Goal: Information Seeking & Learning: Learn about a topic

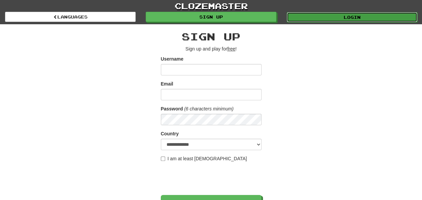
click at [318, 18] on link "Login" at bounding box center [352, 17] width 131 height 10
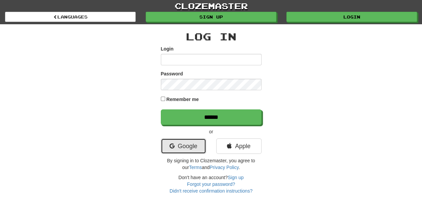
click at [189, 139] on link "Google" at bounding box center [183, 145] width 45 height 15
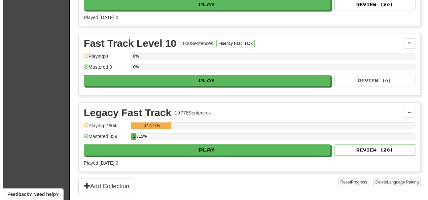
scroll to position [352, 0]
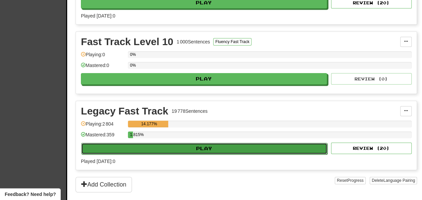
click at [279, 144] on button "Play" at bounding box center [204, 148] width 246 height 11
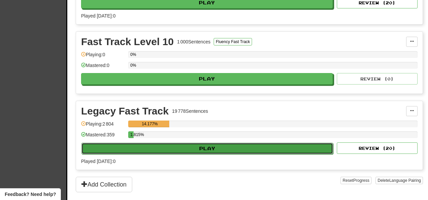
select select "**"
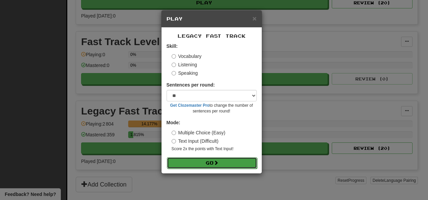
click at [229, 165] on button "Go" at bounding box center [212, 162] width 90 height 11
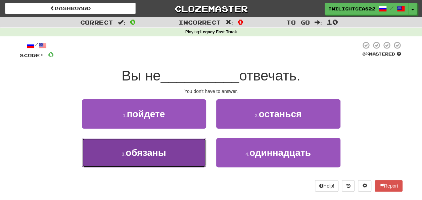
click at [181, 153] on button "3 . обязаны" at bounding box center [144, 152] width 124 height 29
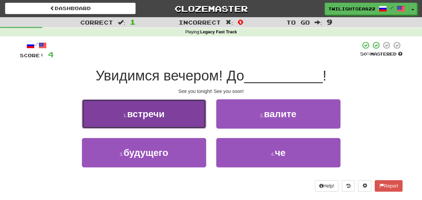
click at [169, 109] on button "1 . встречи" at bounding box center [144, 113] width 124 height 29
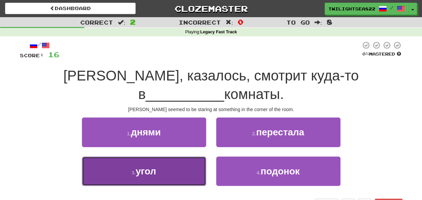
click at [151, 160] on button "3 . угол" at bounding box center [144, 170] width 124 height 29
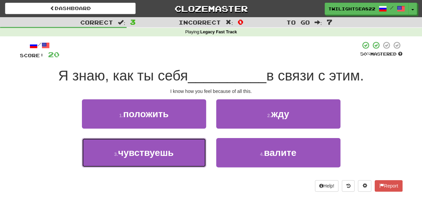
click at [151, 160] on button "3 . чувствуешь" at bounding box center [144, 152] width 124 height 29
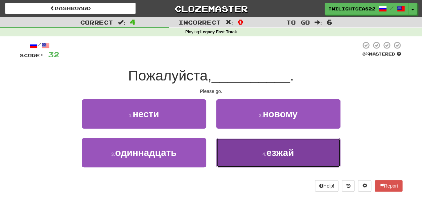
click at [224, 154] on button "4 . езжай" at bounding box center [278, 152] width 124 height 29
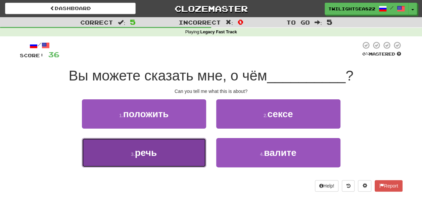
click at [177, 150] on button "3 . речь" at bounding box center [144, 152] width 124 height 29
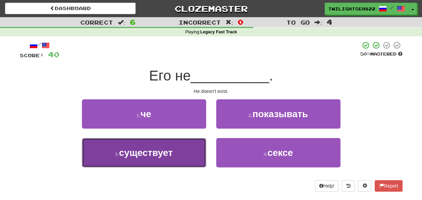
click at [174, 155] on button "3 . существует" at bounding box center [144, 152] width 124 height 29
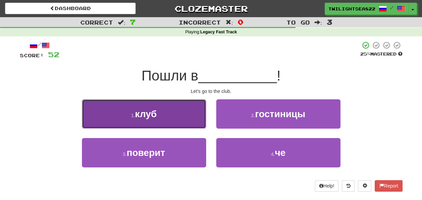
click at [182, 107] on button "1 . клуб" at bounding box center [144, 113] width 124 height 29
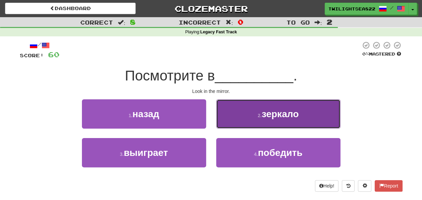
click at [230, 120] on button "2 . зеркало" at bounding box center [278, 113] width 124 height 29
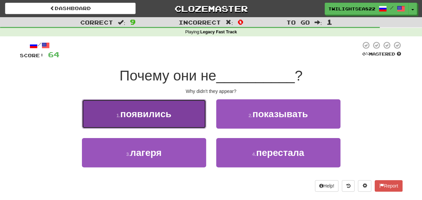
click at [181, 118] on button "1 . появились" at bounding box center [144, 113] width 124 height 29
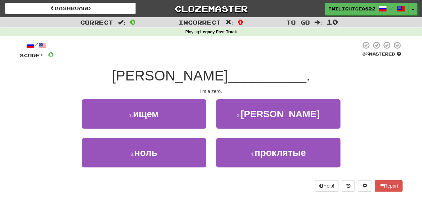
click at [161, 169] on div "3 . ноль" at bounding box center [144, 157] width 134 height 39
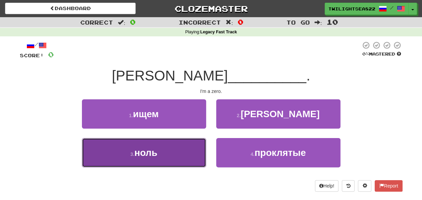
click at [159, 163] on button "3 . ноль" at bounding box center [144, 152] width 124 height 29
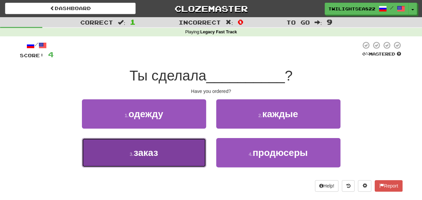
click at [160, 164] on button "3 . заказ" at bounding box center [144, 152] width 124 height 29
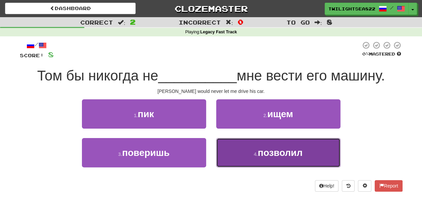
click at [245, 162] on button "4 . позволил" at bounding box center [278, 152] width 124 height 29
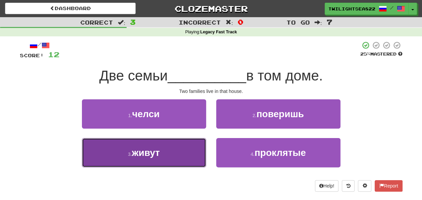
click at [191, 153] on button "3 . живут" at bounding box center [144, 152] width 124 height 29
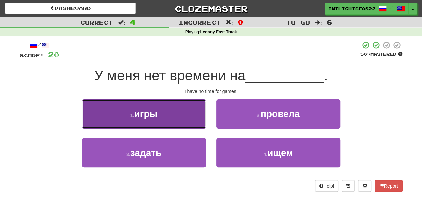
click at [178, 122] on button "1 . игры" at bounding box center [144, 113] width 124 height 29
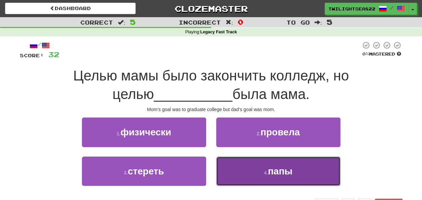
click at [230, 167] on button "4 . папы" at bounding box center [278, 170] width 124 height 29
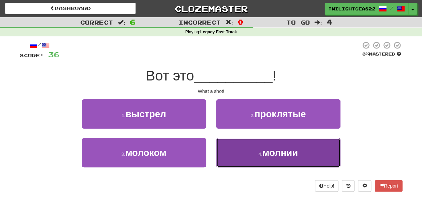
click at [249, 153] on button "4 . молнии" at bounding box center [278, 152] width 124 height 29
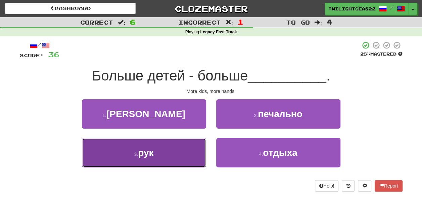
click at [189, 148] on button "3 . рук" at bounding box center [144, 152] width 124 height 29
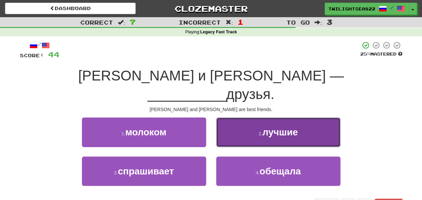
click at [288, 127] on span "лучшие" at bounding box center [280, 132] width 35 height 10
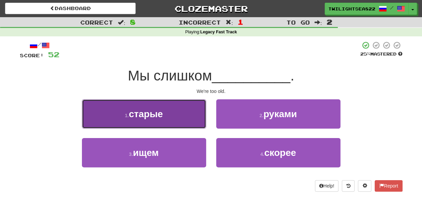
click at [193, 106] on button "1 . старые" at bounding box center [144, 113] width 124 height 29
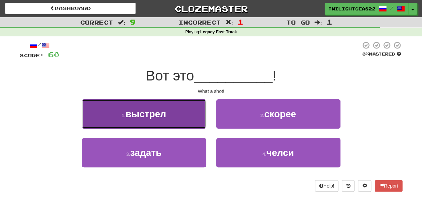
click at [190, 118] on button "1 . выстрел" at bounding box center [144, 113] width 124 height 29
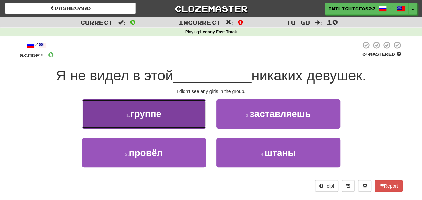
click at [191, 108] on button "1 . группе" at bounding box center [144, 113] width 124 height 29
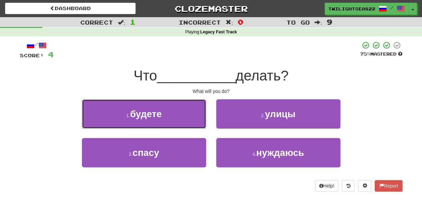
click at [191, 108] on button "1 . будете" at bounding box center [144, 113] width 124 height 29
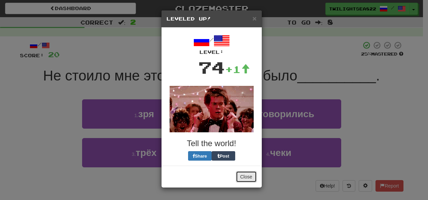
click at [243, 176] on button "Close" at bounding box center [246, 176] width 21 height 11
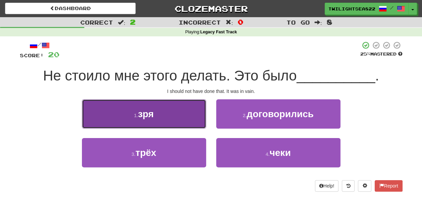
click at [190, 117] on button "1 . зря" at bounding box center [144, 113] width 124 height 29
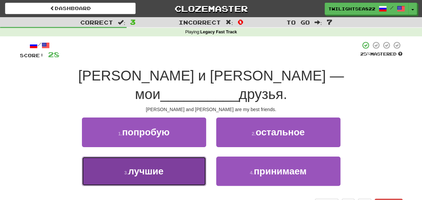
click at [174, 156] on button "3 . лучшие" at bounding box center [144, 170] width 124 height 29
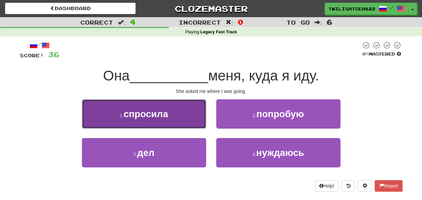
click at [171, 122] on button "1 . спросила" at bounding box center [144, 113] width 124 height 29
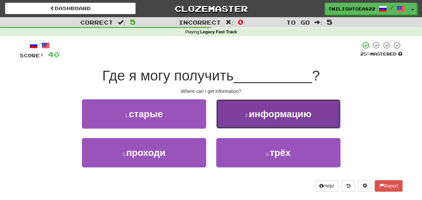
click at [248, 116] on small "2 ." at bounding box center [247, 115] width 4 height 5
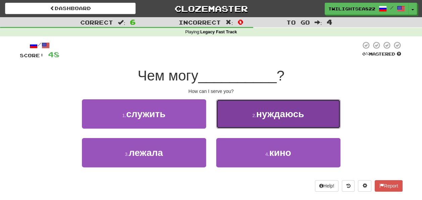
click at [243, 120] on button "2 . нуждаюсь" at bounding box center [278, 113] width 124 height 29
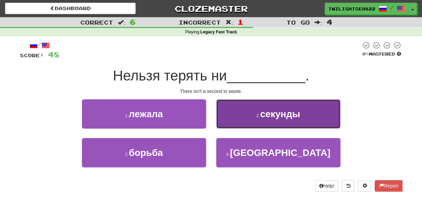
click at [245, 110] on button "2 . секунды" at bounding box center [278, 113] width 124 height 29
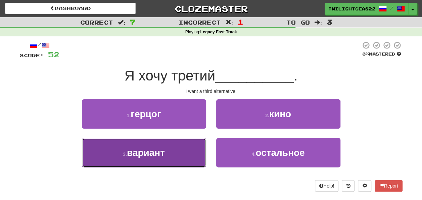
click at [190, 152] on button "3 . вариант" at bounding box center [144, 152] width 124 height 29
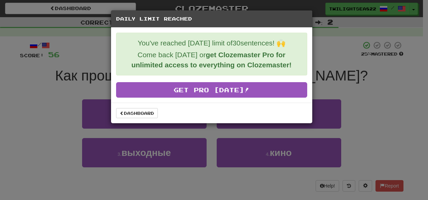
click at [144, 104] on div "Dashboard" at bounding box center [211, 113] width 201 height 21
click at [143, 116] on link "Dashboard" at bounding box center [137, 113] width 42 height 10
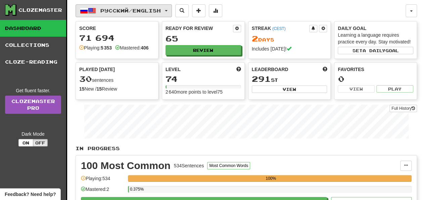
click at [106, 9] on span "Русский / English" at bounding box center [130, 11] width 60 height 6
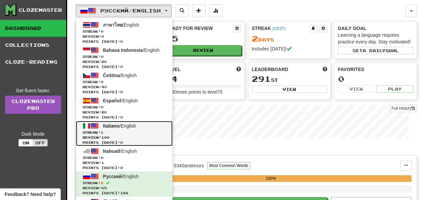
click at [104, 130] on span "1" at bounding box center [102, 132] width 3 height 4
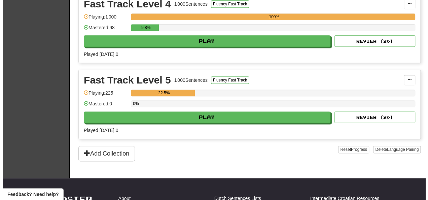
scroll to position [396, 0]
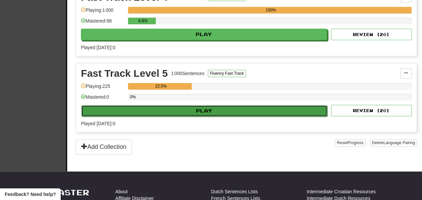
click at [256, 110] on button "Play" at bounding box center [204, 110] width 246 height 11
select select "**"
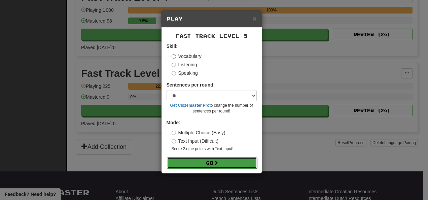
click at [210, 166] on button "Go" at bounding box center [212, 162] width 90 height 11
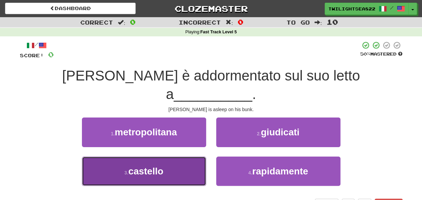
click at [183, 156] on button "3 . castello" at bounding box center [144, 170] width 124 height 29
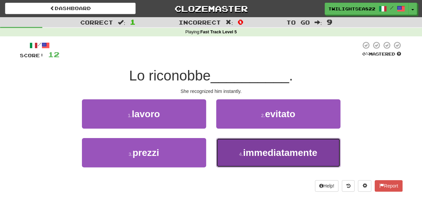
click at [231, 151] on button "4 . immediatamente" at bounding box center [278, 152] width 124 height 29
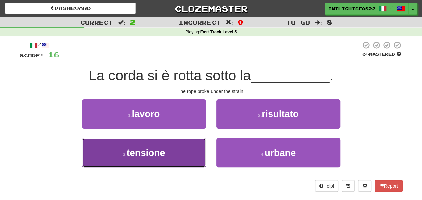
click at [155, 144] on button "3 . tensione" at bounding box center [144, 152] width 124 height 29
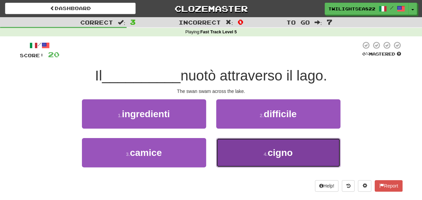
click at [234, 155] on button "4 . cigno" at bounding box center [278, 152] width 124 height 29
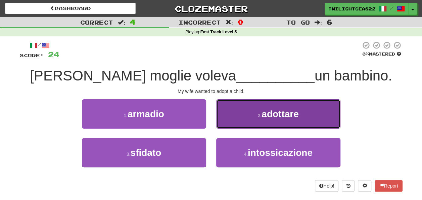
click at [258, 115] on small "2 ." at bounding box center [260, 115] width 4 height 5
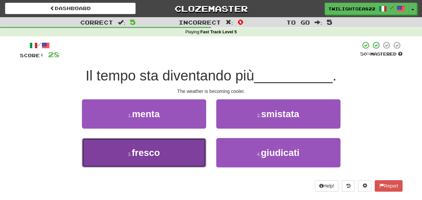
click at [183, 154] on button "3 . fresco" at bounding box center [144, 152] width 124 height 29
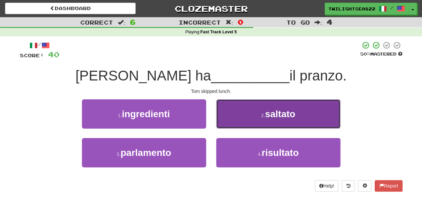
click at [249, 123] on button "2 . saltato" at bounding box center [278, 113] width 124 height 29
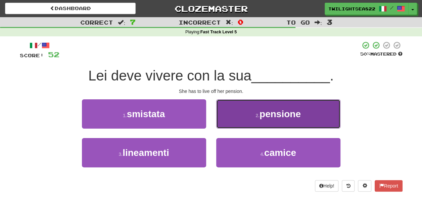
click at [254, 113] on button "2 . pensione" at bounding box center [278, 113] width 124 height 29
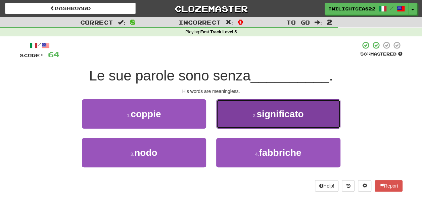
click at [253, 116] on small "2 ." at bounding box center [255, 115] width 4 height 5
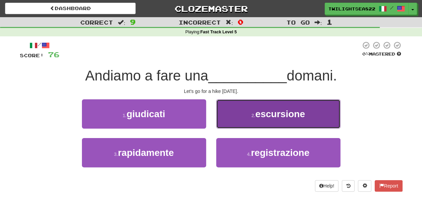
click at [241, 114] on button "2 . escursione" at bounding box center [278, 113] width 124 height 29
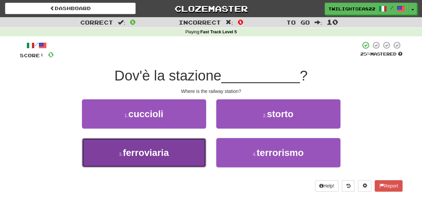
click at [178, 158] on button "3 . ferroviaria" at bounding box center [144, 152] width 124 height 29
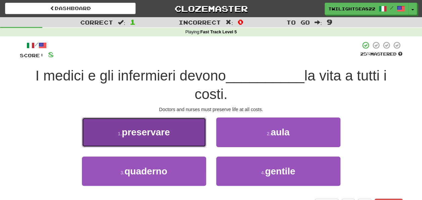
click at [173, 137] on button "1 . preservare" at bounding box center [144, 131] width 124 height 29
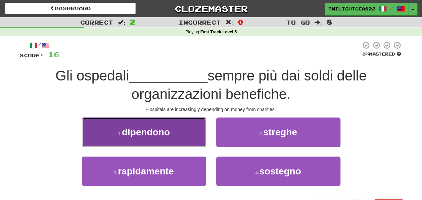
click at [168, 133] on span "dipendono" at bounding box center [146, 132] width 48 height 10
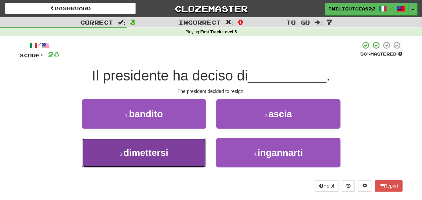
click at [180, 148] on button "3 . dimettersi" at bounding box center [144, 152] width 124 height 29
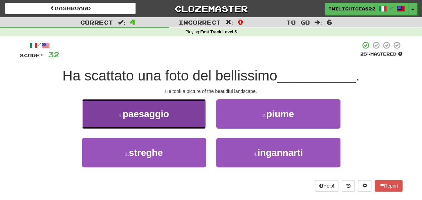
click at [187, 110] on button "1 . paesaggio" at bounding box center [144, 113] width 124 height 29
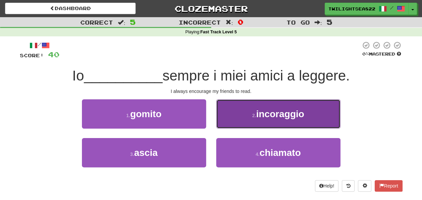
click at [256, 118] on button "2 . incoraggio" at bounding box center [278, 113] width 124 height 29
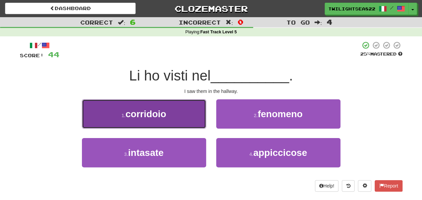
click at [195, 115] on button "1 . corridoio" at bounding box center [144, 113] width 124 height 29
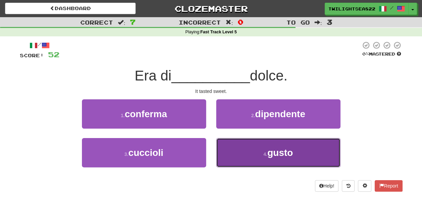
click at [229, 148] on button "4 . gusto" at bounding box center [278, 152] width 124 height 29
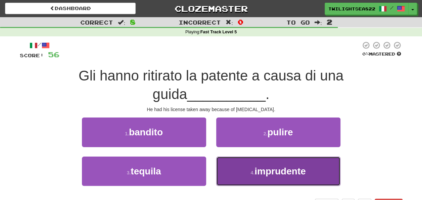
click at [240, 166] on button "4 . imprudente" at bounding box center [278, 170] width 124 height 29
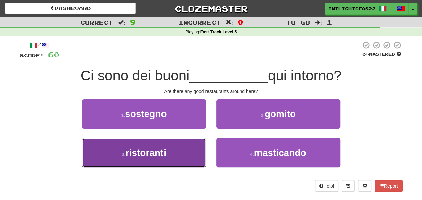
click at [185, 153] on button "3 . ristoranti" at bounding box center [144, 152] width 124 height 29
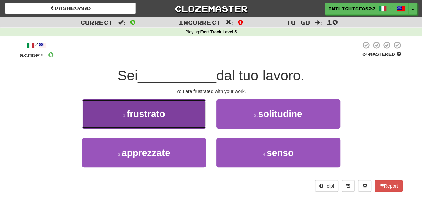
click at [175, 123] on button "1 . frustrato" at bounding box center [144, 113] width 124 height 29
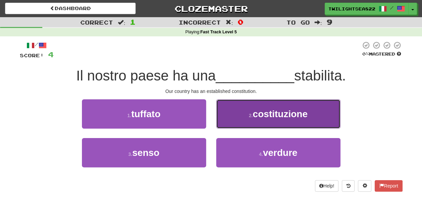
click at [245, 113] on button "2 . costituzione" at bounding box center [278, 113] width 124 height 29
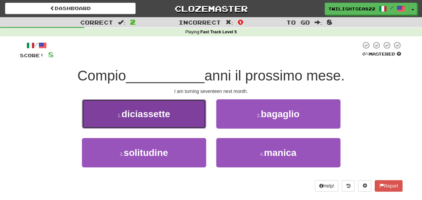
click at [198, 111] on button "1 . diciassette" at bounding box center [144, 113] width 124 height 29
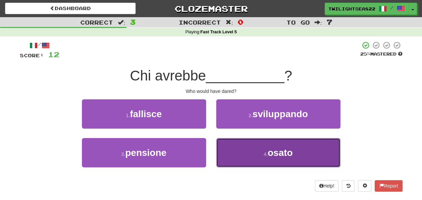
click at [232, 161] on button "4 . osato" at bounding box center [278, 152] width 124 height 29
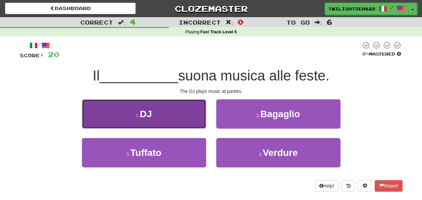
click at [183, 111] on button "1 . DJ" at bounding box center [144, 113] width 124 height 29
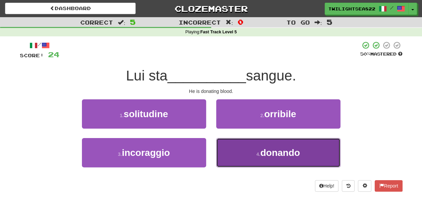
click at [247, 151] on button "4 . donando" at bounding box center [278, 152] width 124 height 29
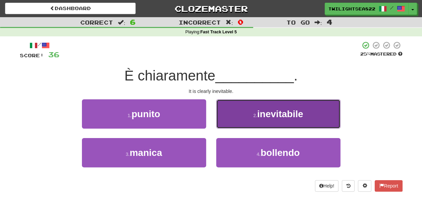
click at [251, 106] on button "2 . inevitabile" at bounding box center [278, 113] width 124 height 29
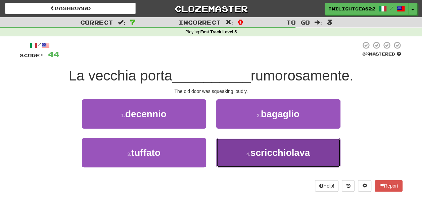
click at [250, 163] on button "4 . scricchiolava" at bounding box center [278, 152] width 124 height 29
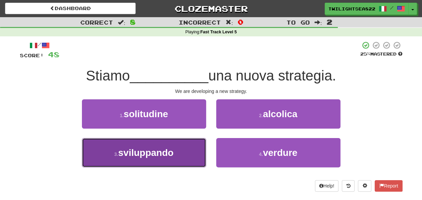
click at [192, 149] on button "3 . sviluppando" at bounding box center [144, 152] width 124 height 29
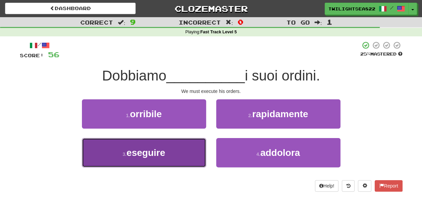
click at [188, 149] on button "3 . eseguire" at bounding box center [144, 152] width 124 height 29
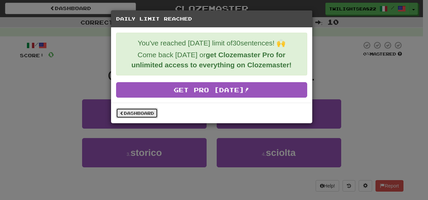
click at [142, 112] on link "Dashboard" at bounding box center [137, 113] width 42 height 10
